Goal: Task Accomplishment & Management: Complete application form

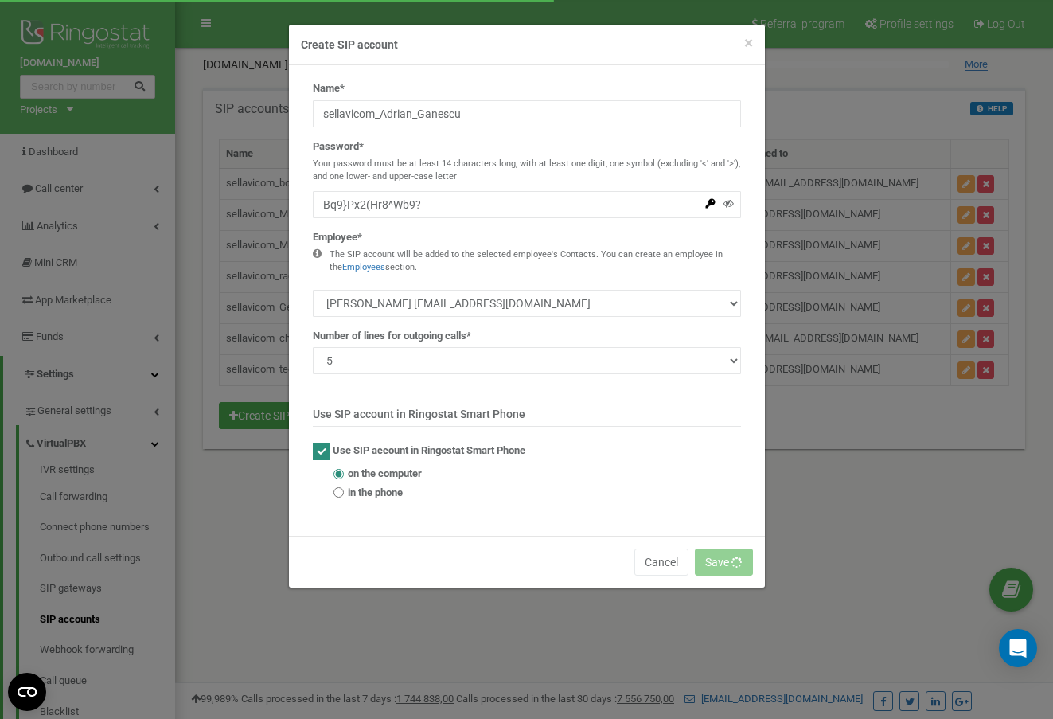
select select "485226"
click at [443, 213] on input "Bq9}Px2(Hr8^Wb9?" at bounding box center [527, 204] width 428 height 27
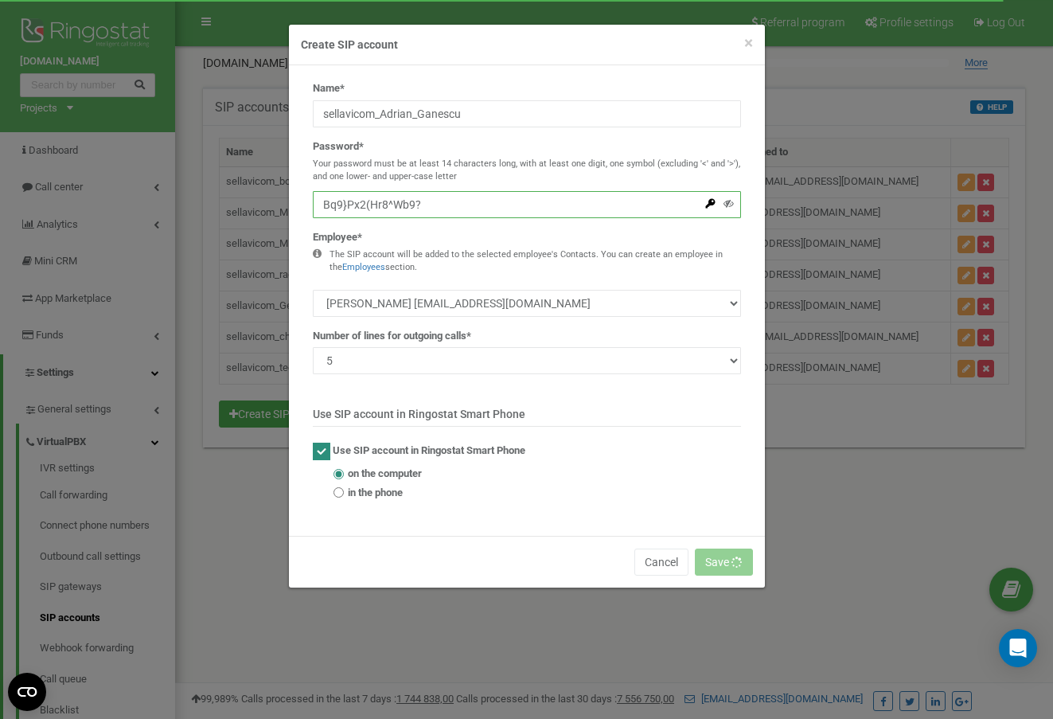
drag, startPoint x: 391, startPoint y: 204, endPoint x: 273, endPoint y: 194, distance: 118.2
click at [273, 194] on div "× Close Create SIP account Name* sellavicom_Adrian_Ganescu Password* Your passw…" at bounding box center [526, 359] width 1053 height 719
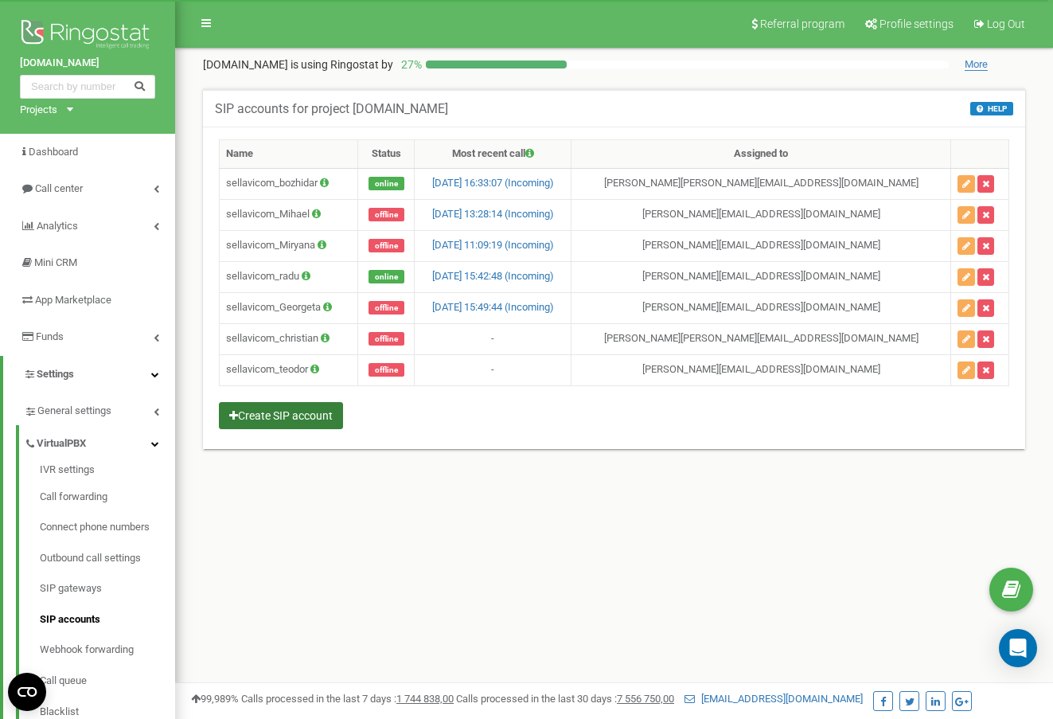
click at [272, 419] on button "Create SIP account" at bounding box center [281, 415] width 124 height 27
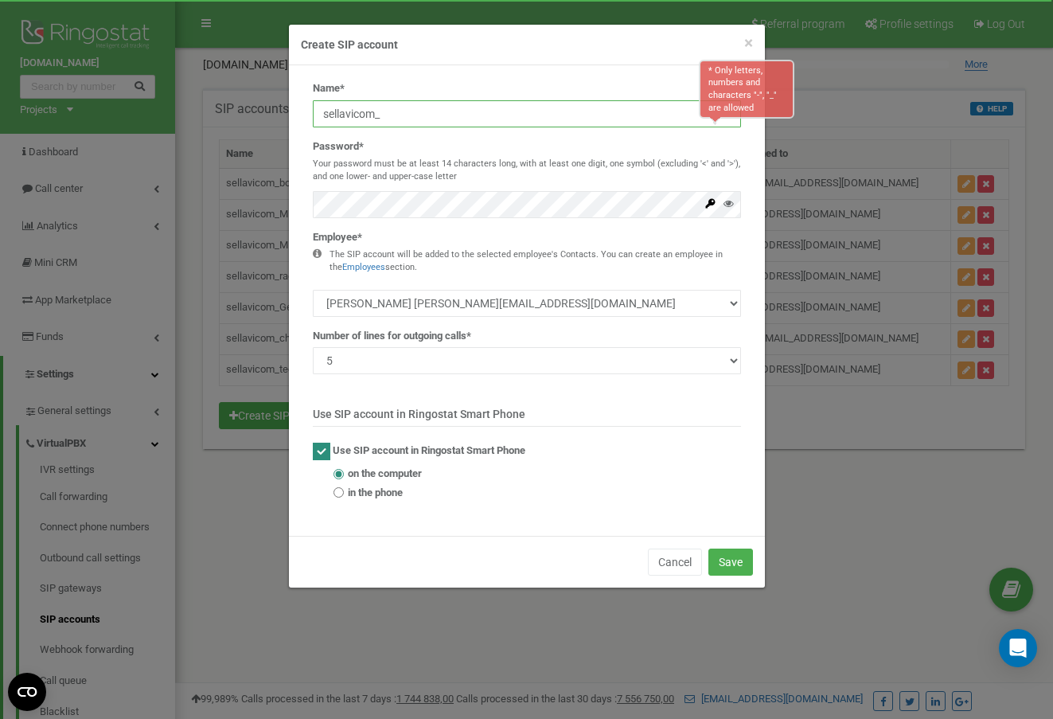
click at [407, 109] on input "sellavicom_" at bounding box center [527, 113] width 428 height 27
paste input "sellavicom_Adrian_Ganescu"
drag, startPoint x: 346, startPoint y: 115, endPoint x: 297, endPoint y: 115, distance: 48.6
click at [297, 115] on div "Name* * Only letters, numbers and characters "-", "_" are allowed sellavicom_se…" at bounding box center [527, 300] width 476 height 471
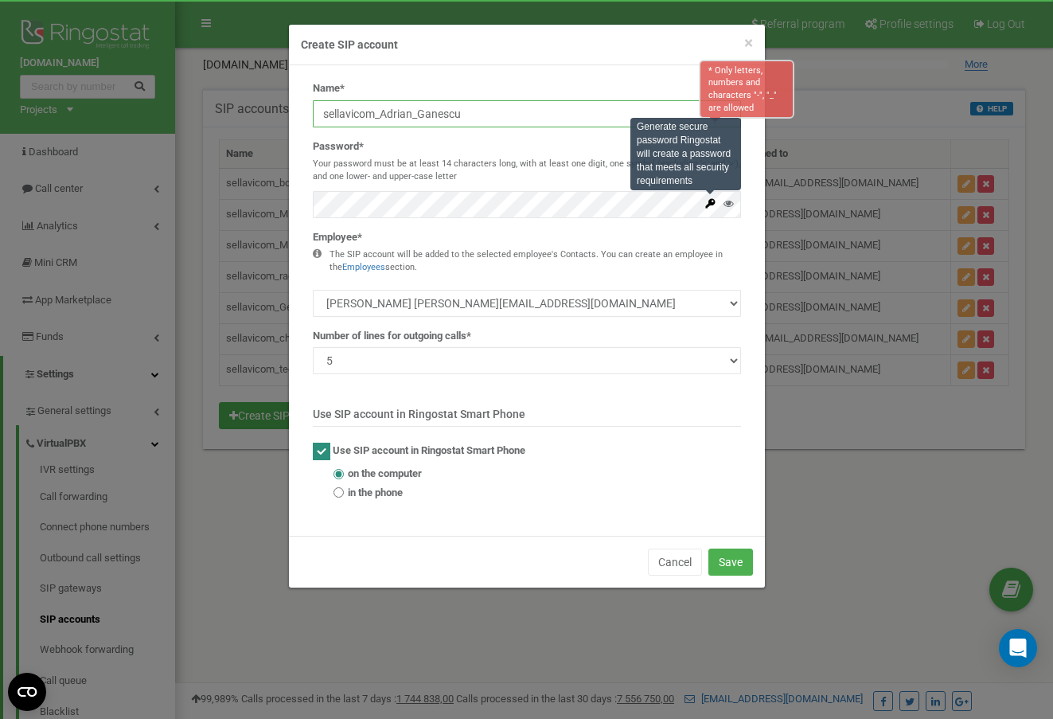
type input "sellavicom_Adrian_Ganescu"
click at [715, 205] on icon at bounding box center [711, 203] width 12 height 12
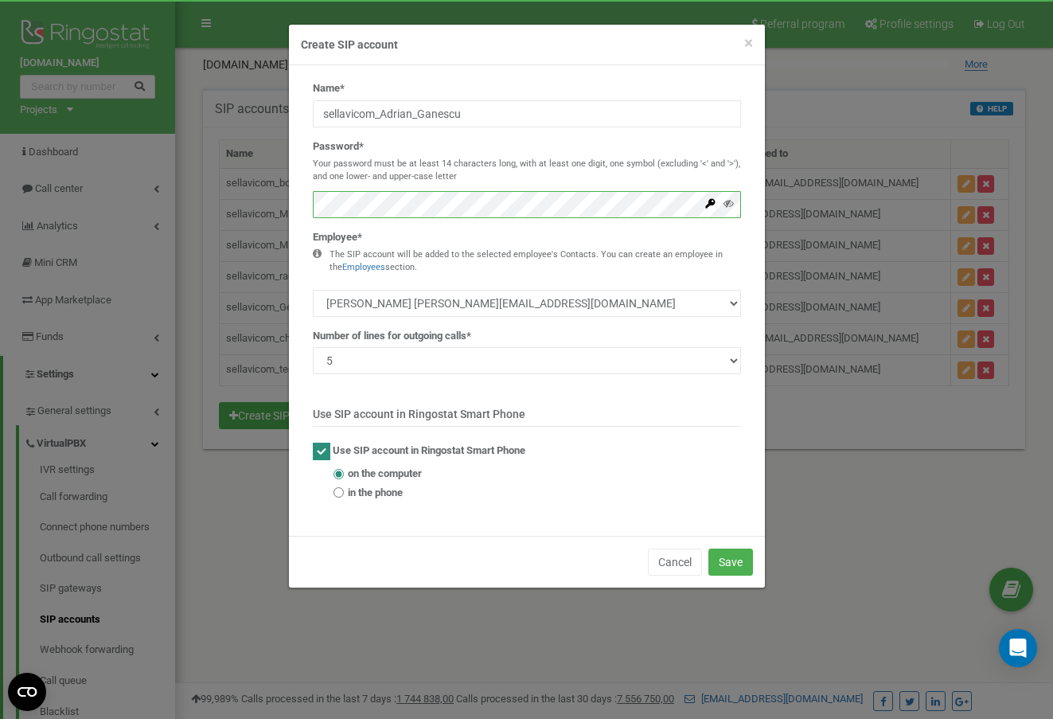
click at [265, 195] on div "× Close Create SIP account Name* sellavicom_Adrian_Ganescu Password* Your passw…" at bounding box center [526, 359] width 1053 height 719
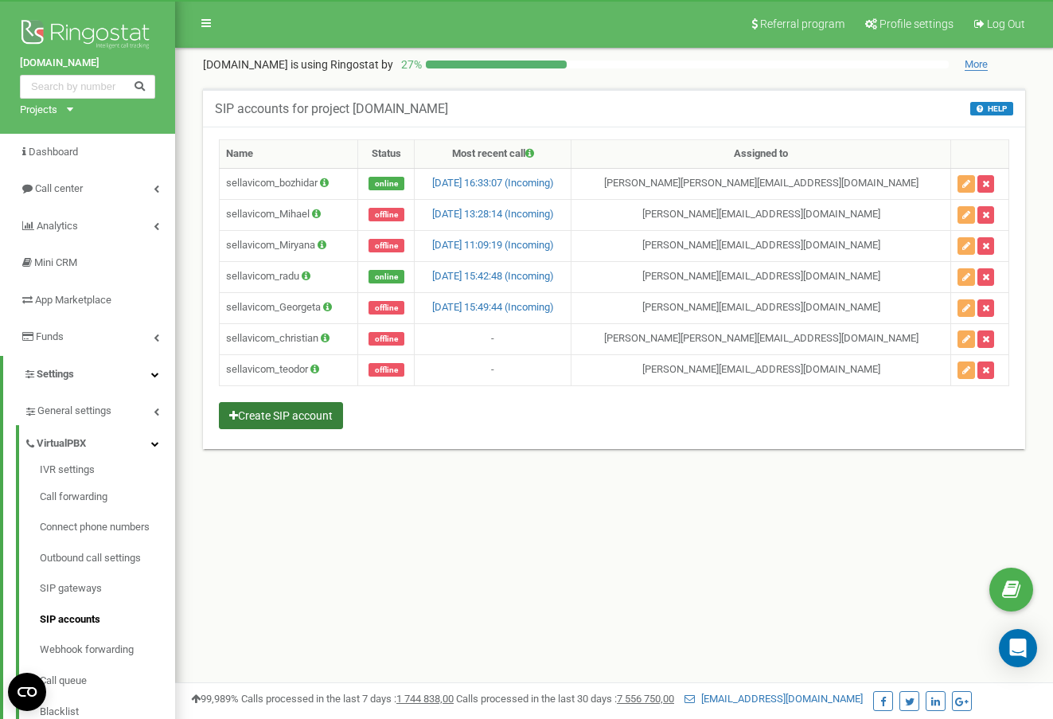
click at [260, 411] on button "Create SIP account" at bounding box center [281, 415] width 124 height 27
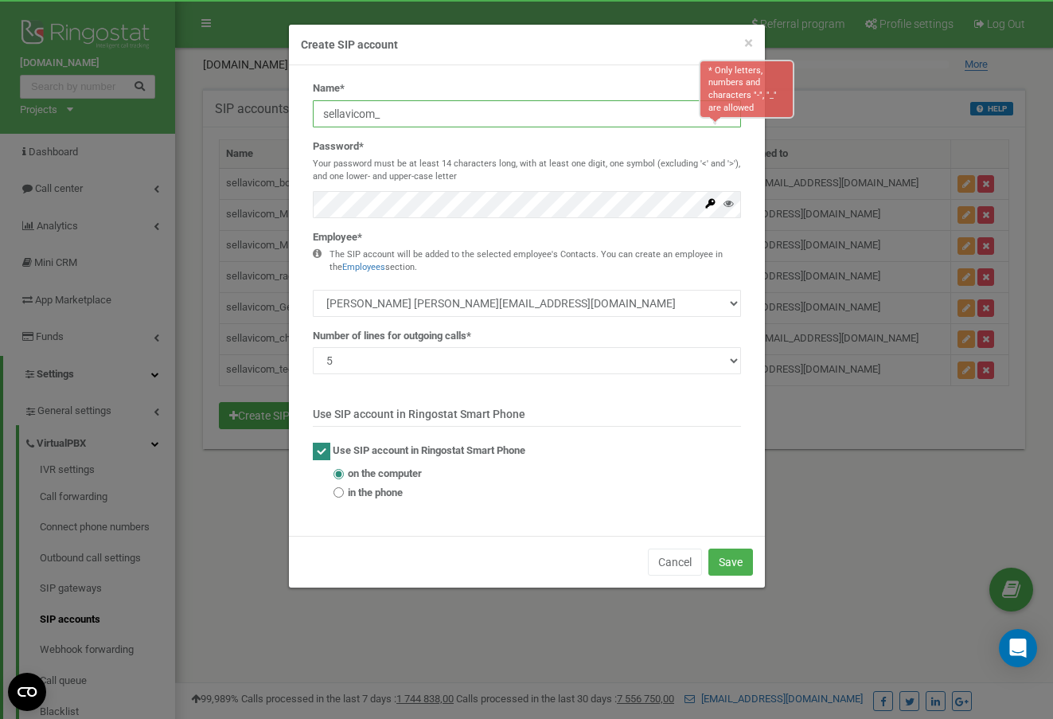
drag, startPoint x: 485, startPoint y: 103, endPoint x: 486, endPoint y: 117, distance: 14.4
click at [485, 105] on input "sellavicom_" at bounding box center [527, 113] width 428 height 27
paste input "Adrian_Ganescu"
type input "sellavicom_Adrian_Ganescu"
click at [601, 407] on p "Use SIP account in Ringostat Smart Phone" at bounding box center [527, 416] width 428 height 21
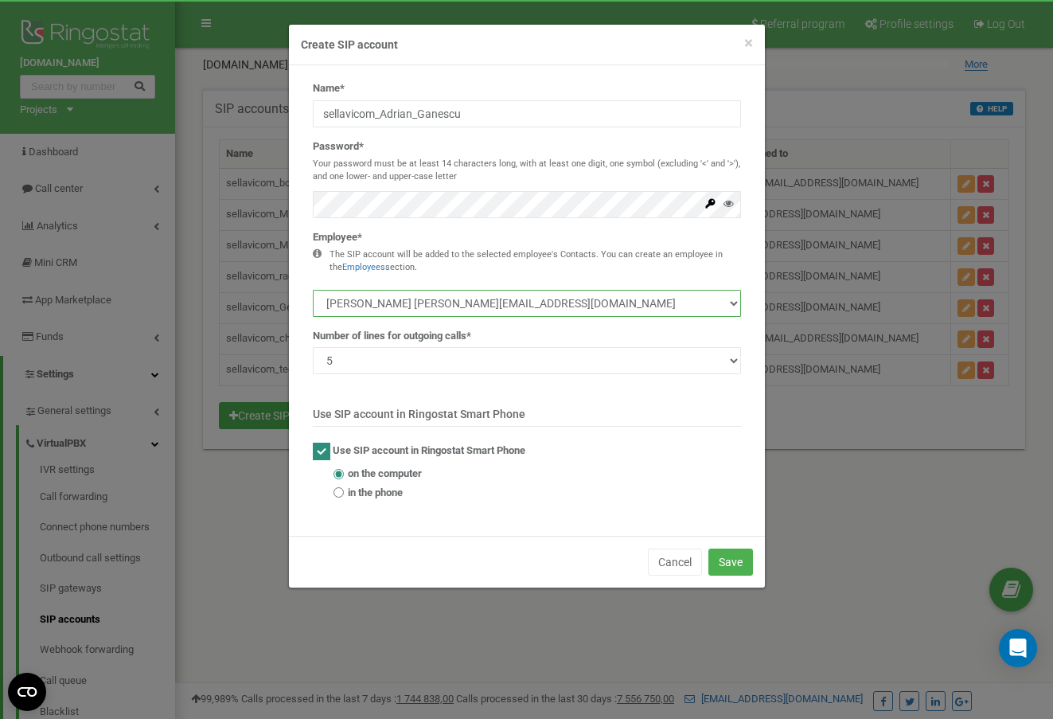
click at [452, 301] on select "Christina Christina_sandeva@sellavi.com Mihael Mitev mihael_mitev@sellavi.com M…" at bounding box center [527, 303] width 428 height 27
select select "485226"
click at [313, 290] on select "Christina Christina_sandeva@sellavi.com Mihael Mitev mihael_mitev@sellavi.com M…" at bounding box center [527, 303] width 428 height 27
click at [623, 420] on p "Use SIP account in Ringostat Smart Phone" at bounding box center [527, 416] width 428 height 21
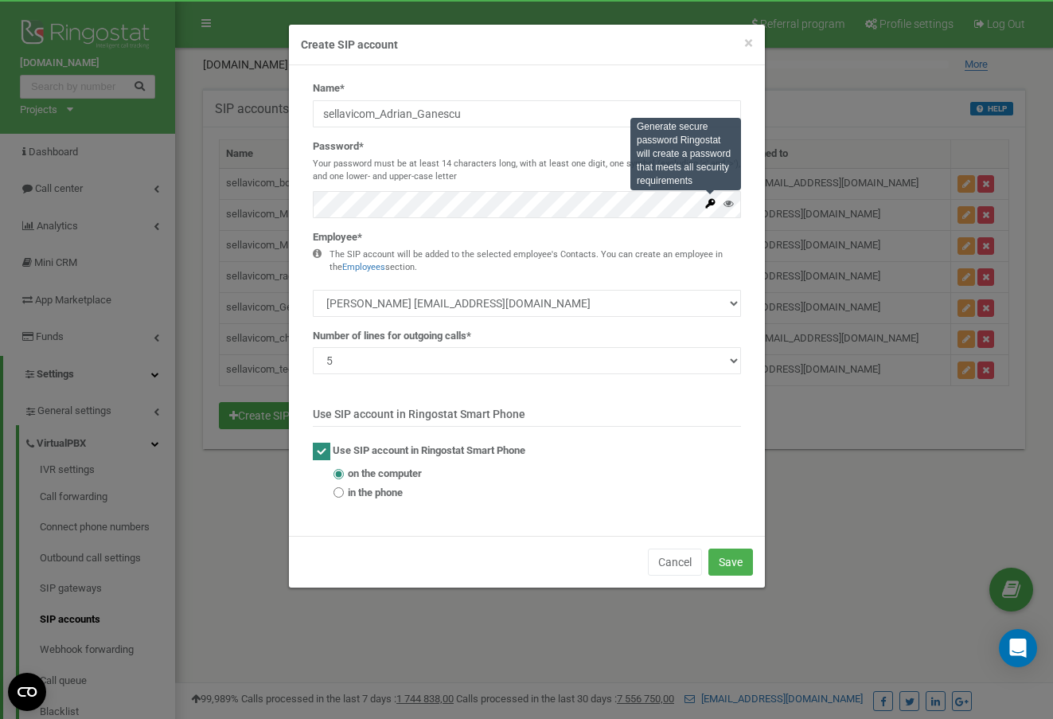
click at [716, 205] on icon at bounding box center [711, 203] width 12 height 12
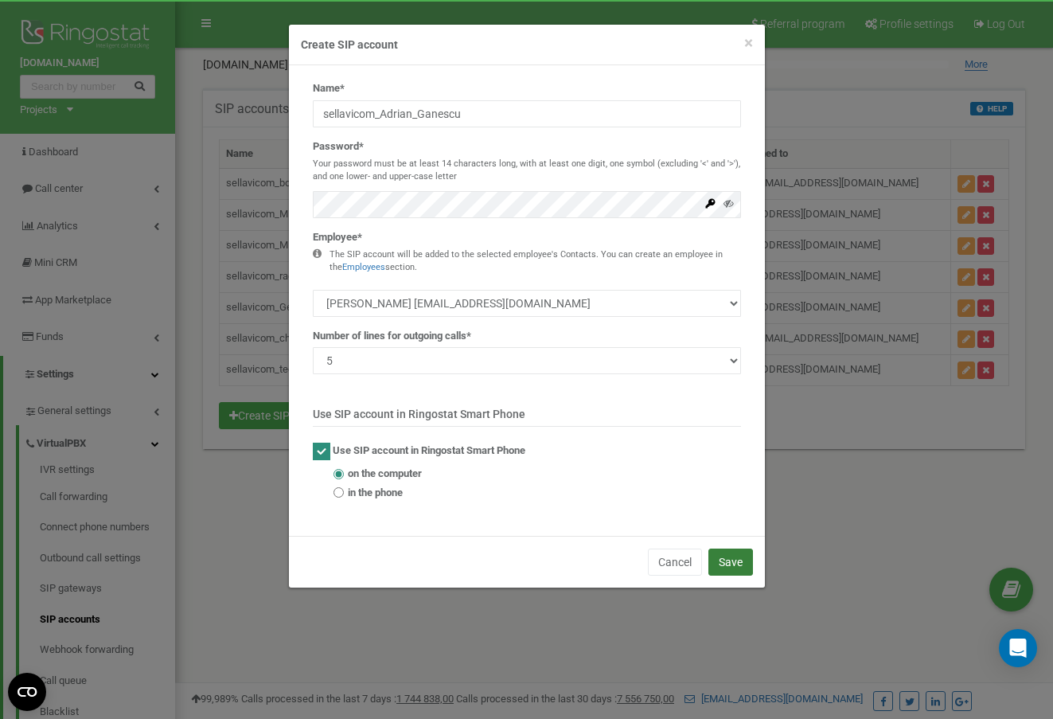
click at [735, 551] on button "Save" at bounding box center [731, 562] width 45 height 27
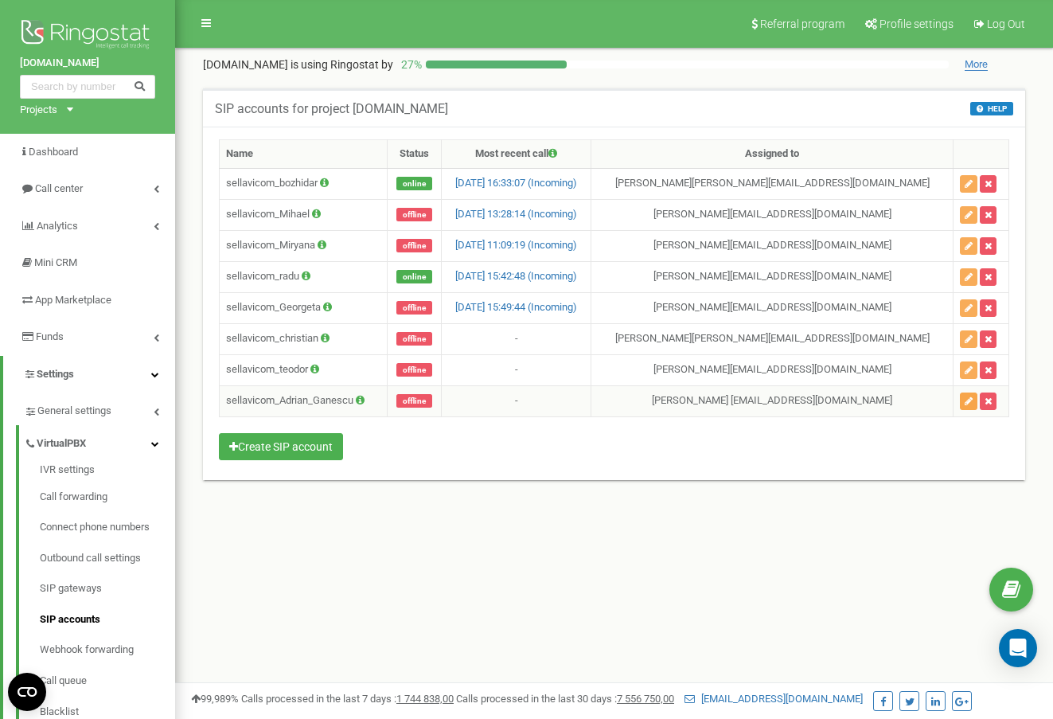
click at [967, 400] on button "button" at bounding box center [969, 402] width 18 height 18
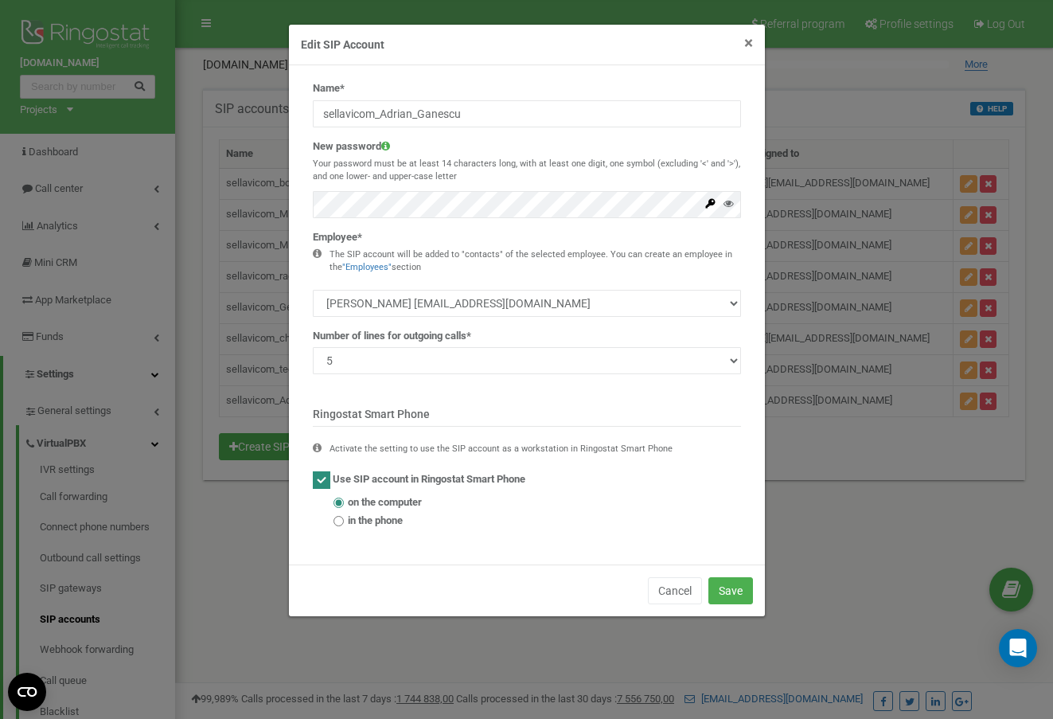
click at [750, 41] on span "×" at bounding box center [748, 42] width 9 height 19
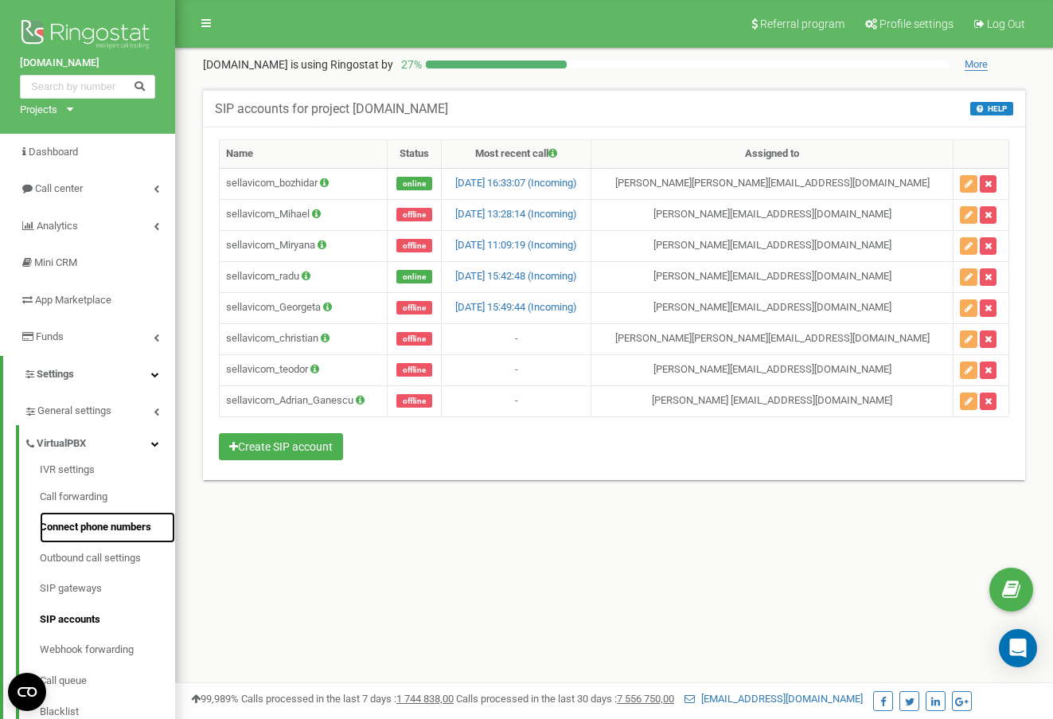
click at [97, 526] on link "Connect phone numbers" at bounding box center [107, 527] width 135 height 31
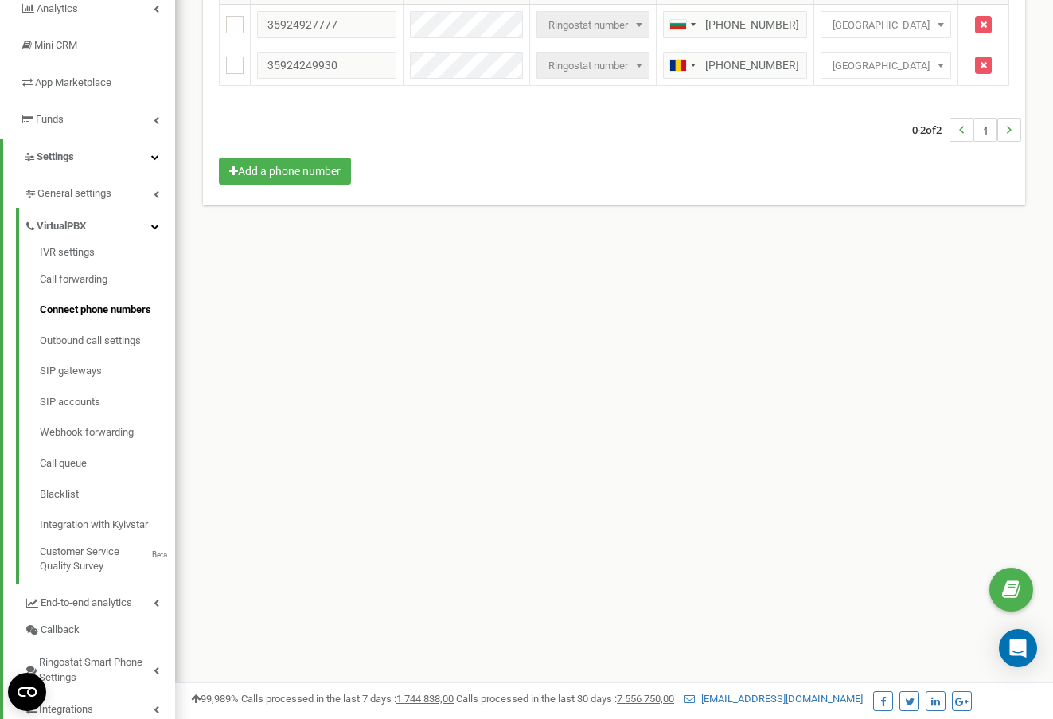
scroll to position [219, 0]
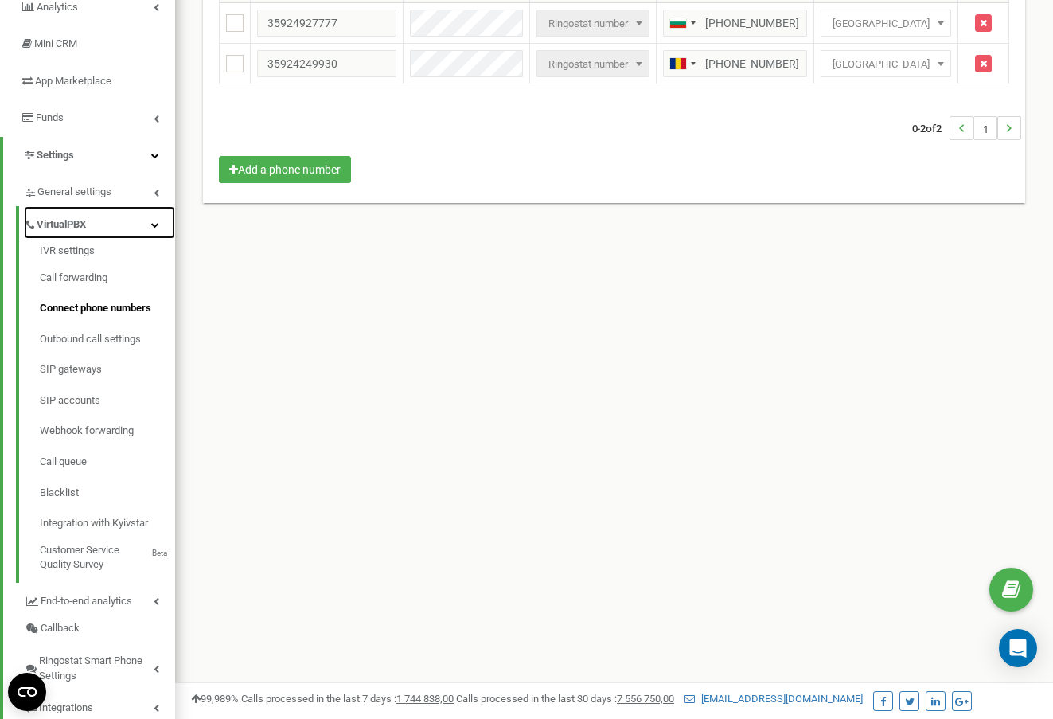
click at [162, 229] on link "VirtualPBX" at bounding box center [99, 222] width 151 height 33
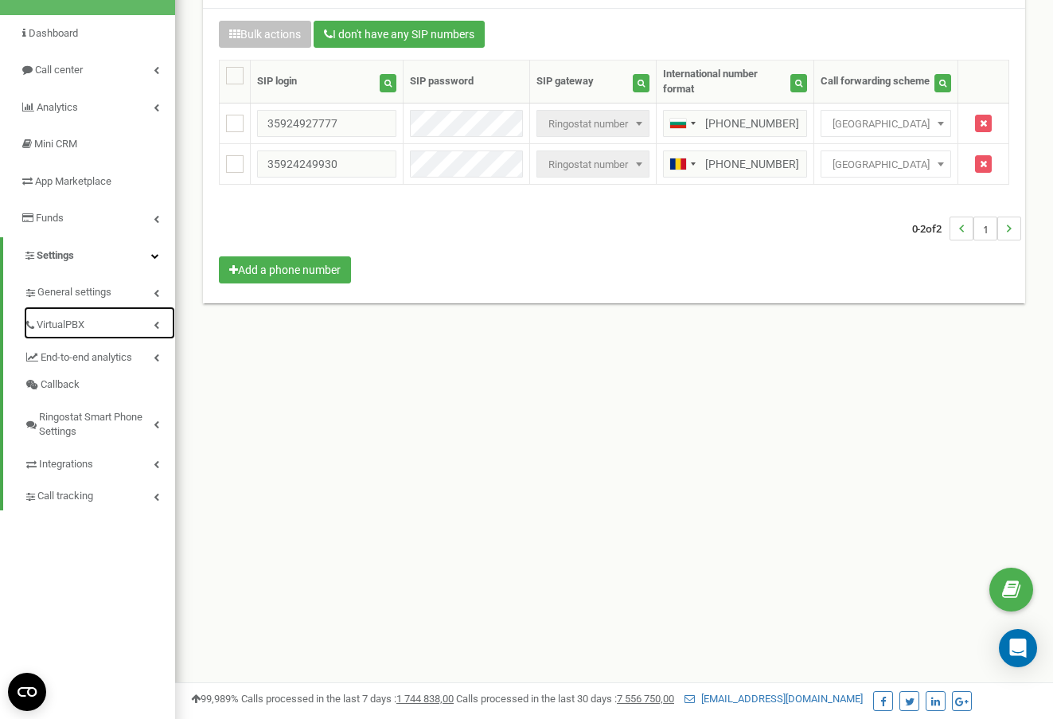
scroll to position [118, 0]
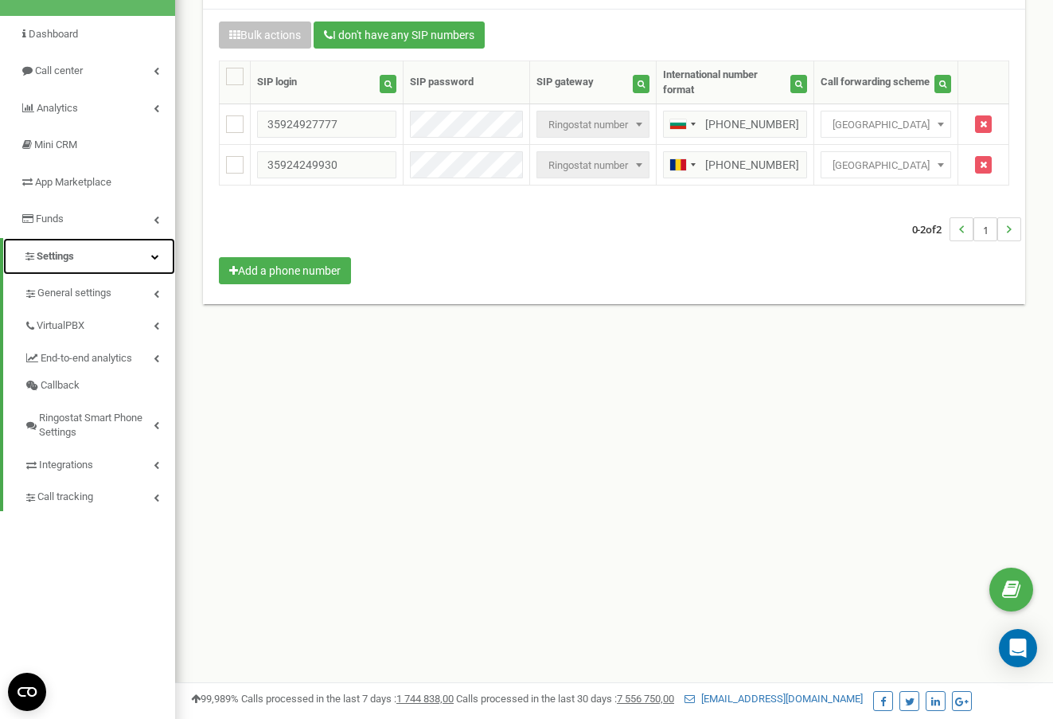
click at [154, 260] on link "Settings" at bounding box center [89, 256] width 172 height 37
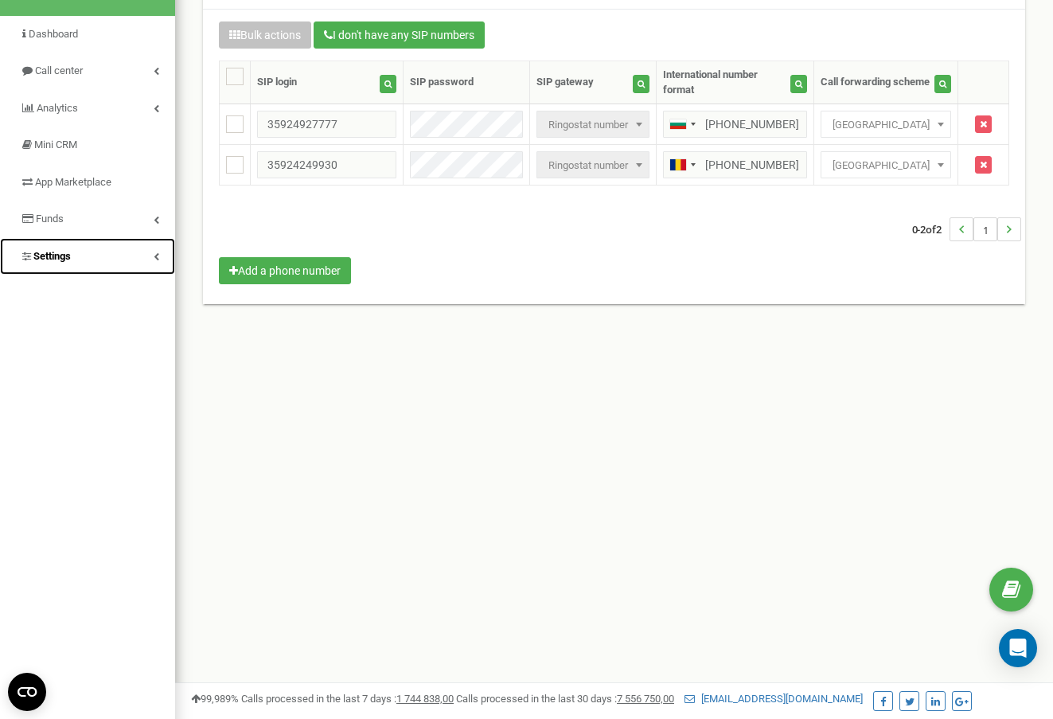
click at [154, 259] on icon at bounding box center [157, 256] width 6 height 8
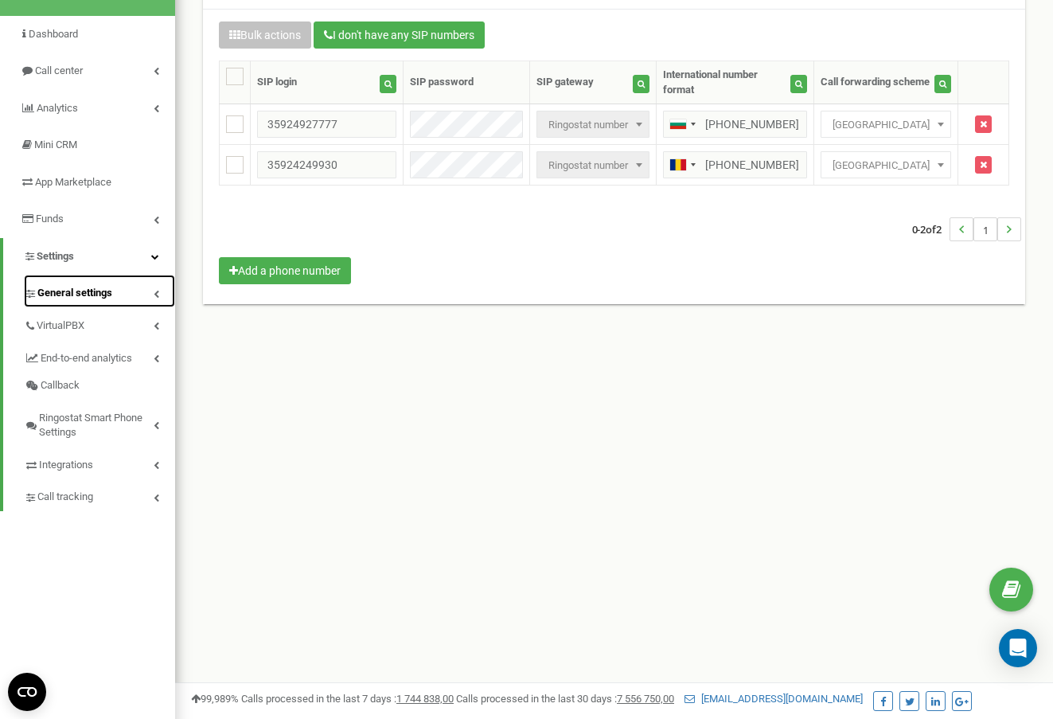
click at [149, 291] on link "General settings" at bounding box center [99, 291] width 151 height 33
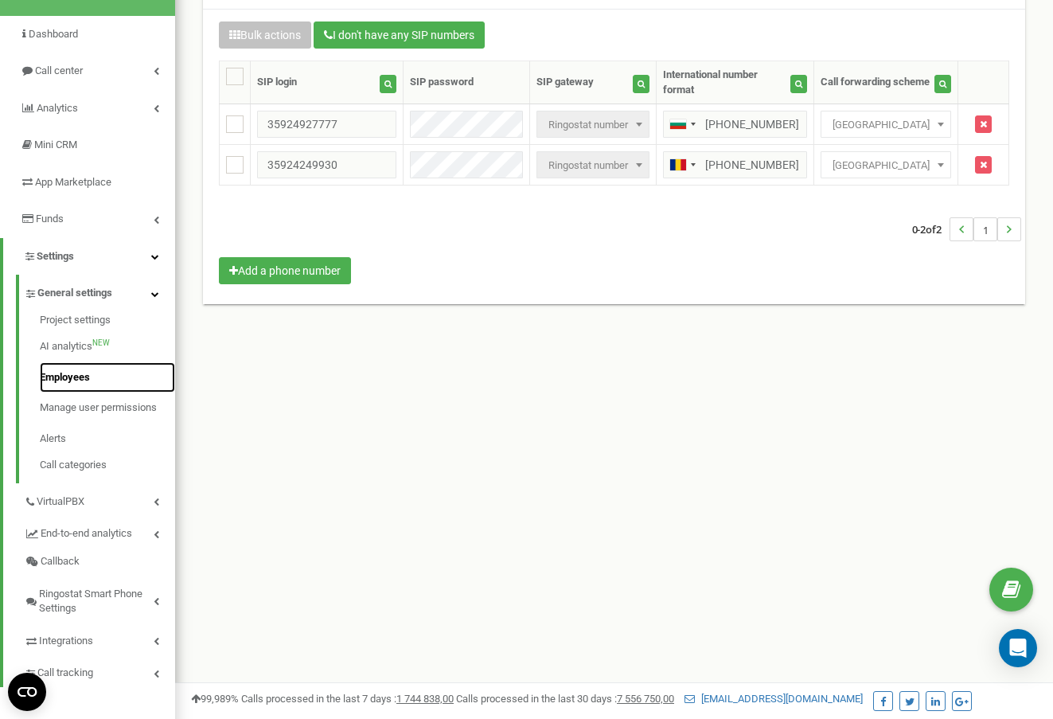
click at [69, 378] on link "Employees" at bounding box center [107, 377] width 135 height 31
